Goal: Information Seeking & Learning: Understand process/instructions

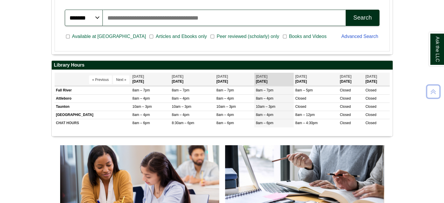
scroll to position [178, 0]
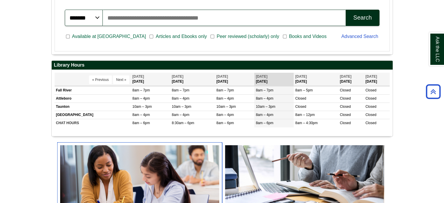
click at [172, 185] on img "slideshow" at bounding box center [139, 186] width 165 height 89
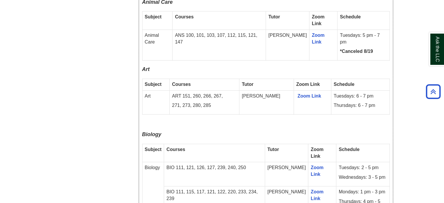
click at [294, 186] on td "[PERSON_NAME]" at bounding box center [287, 201] width 44 height 31
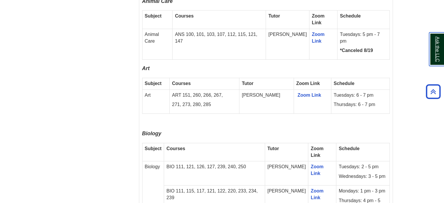
scroll to position [642, 0]
click at [219, 131] on p "Biology" at bounding box center [266, 135] width 248 height 9
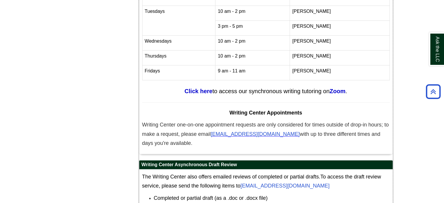
scroll to position [2477, 0]
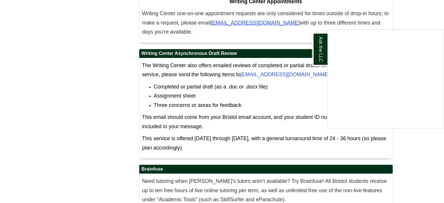
scroll to position [2477, 0]
